Goal: Task Accomplishment & Management: Complete application form

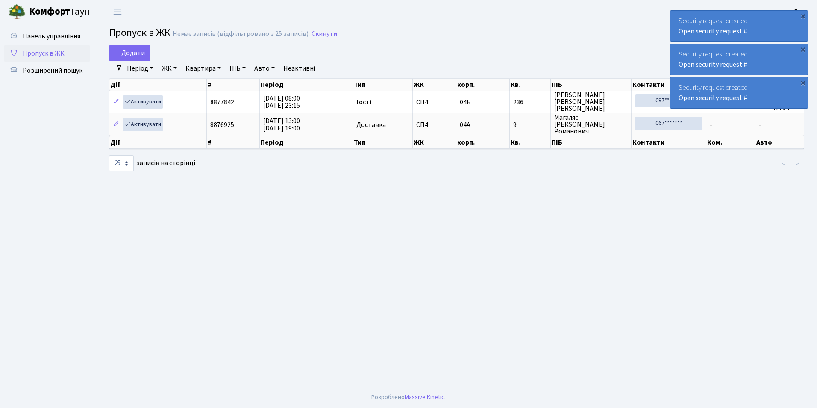
select select "25"
drag, startPoint x: 0, startPoint y: 0, endPoint x: 141, endPoint y: 54, distance: 151.4
click at [142, 53] on span "Додати" at bounding box center [129, 52] width 30 height 9
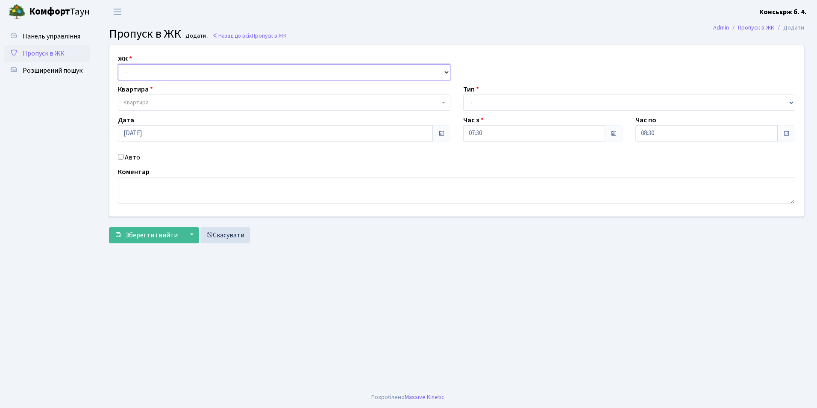
click at [151, 70] on select "- [STREET_ADDRESS]" at bounding box center [284, 72] width 332 height 16
select select "325"
click at [118, 64] on select "- [STREET_ADDRESS]" at bounding box center [284, 72] width 332 height 16
select select
click at [157, 97] on span "Квартира" at bounding box center [284, 102] width 332 height 16
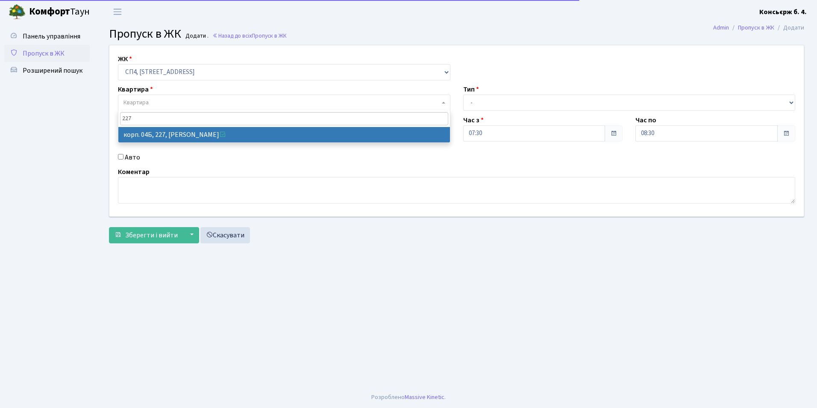
type input "227"
select select "21255"
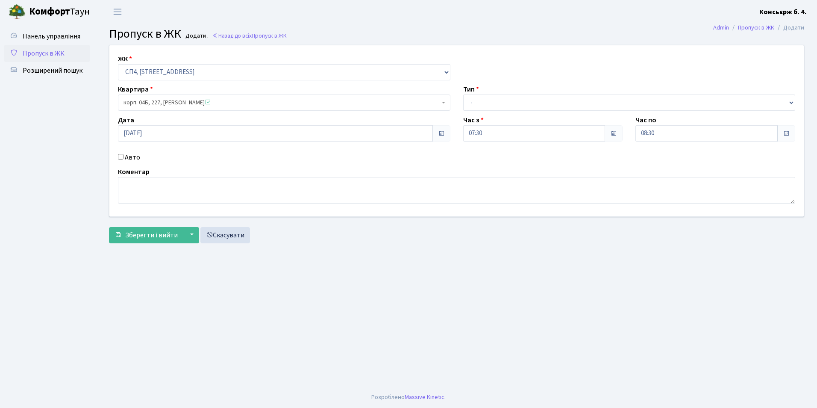
click at [122, 157] on input "Авто" at bounding box center [121, 157] width 6 height 6
checkbox input "true"
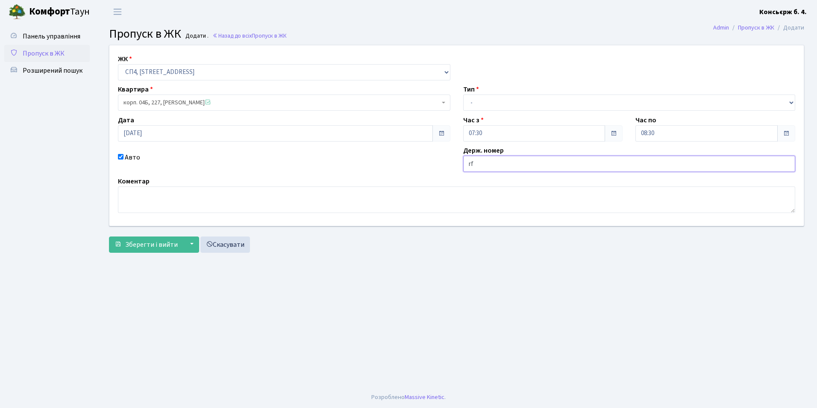
type input "r"
type input "КА2914МІ"
click at [502, 103] on select "- Доставка Таксі Гості Сервіс" at bounding box center [629, 102] width 332 height 16
select select "2"
click at [463, 94] on select "- Доставка Таксі Гості Сервіс" at bounding box center [629, 102] width 332 height 16
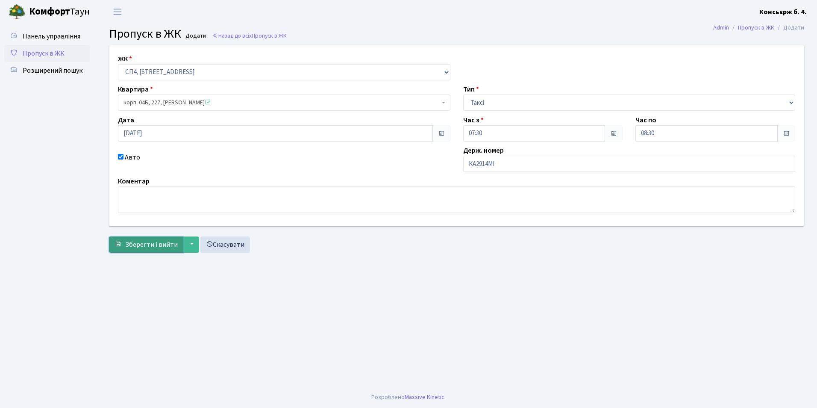
click at [150, 243] on span "Зберегти і вийти" at bounding box center [151, 244] width 53 height 9
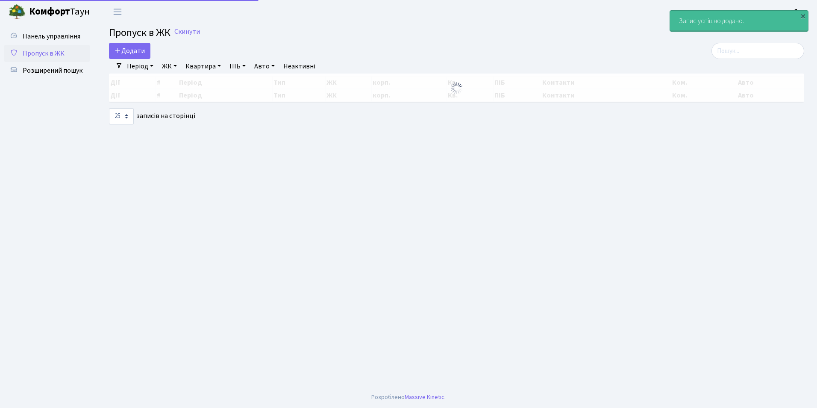
select select "25"
